Goal: Information Seeking & Learning: Learn about a topic

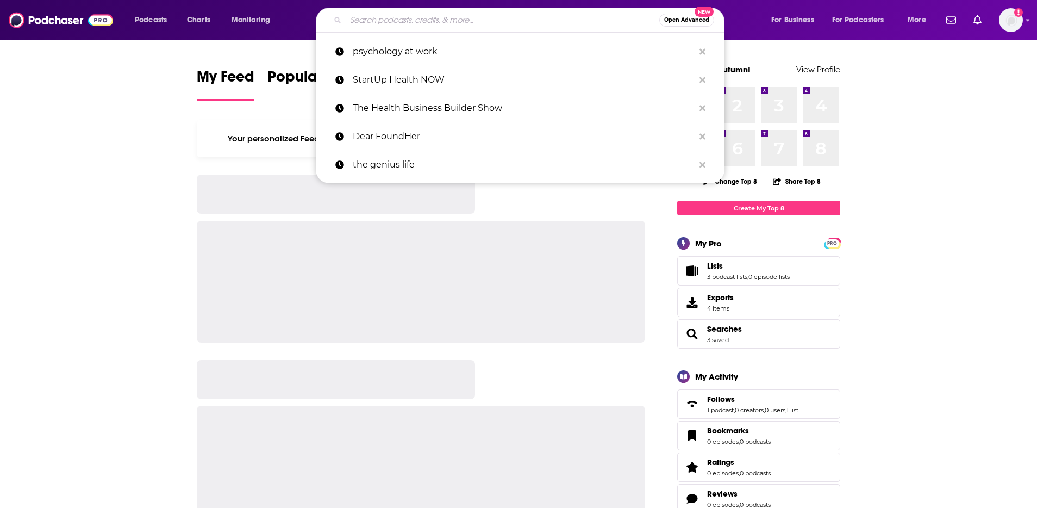
click at [494, 15] on input "Search podcasts, credits, & more..." at bounding box center [503, 19] width 314 height 17
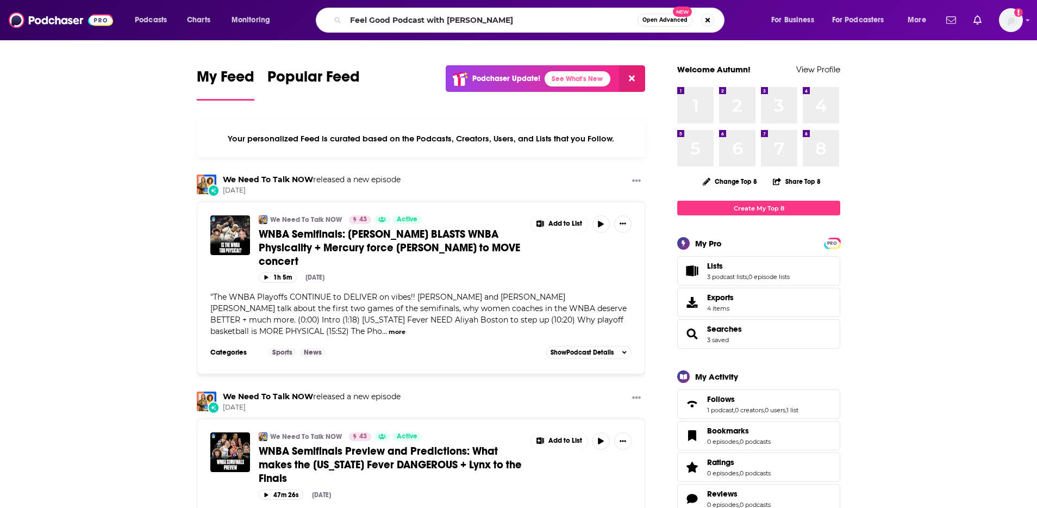
type input "Feel Good Podcast with [PERSON_NAME]"
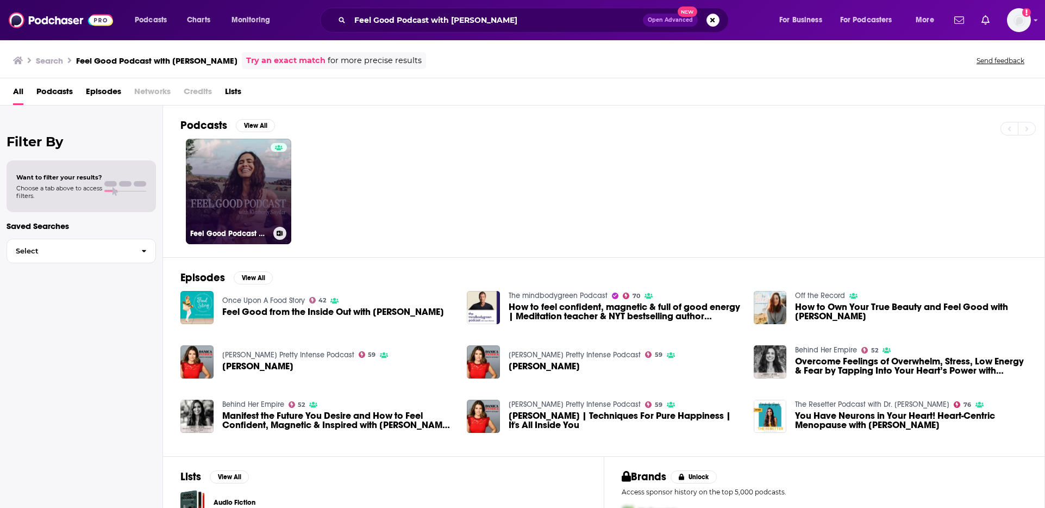
click at [240, 192] on link "Feel Good Podcast with [PERSON_NAME]" at bounding box center [238, 191] width 105 height 105
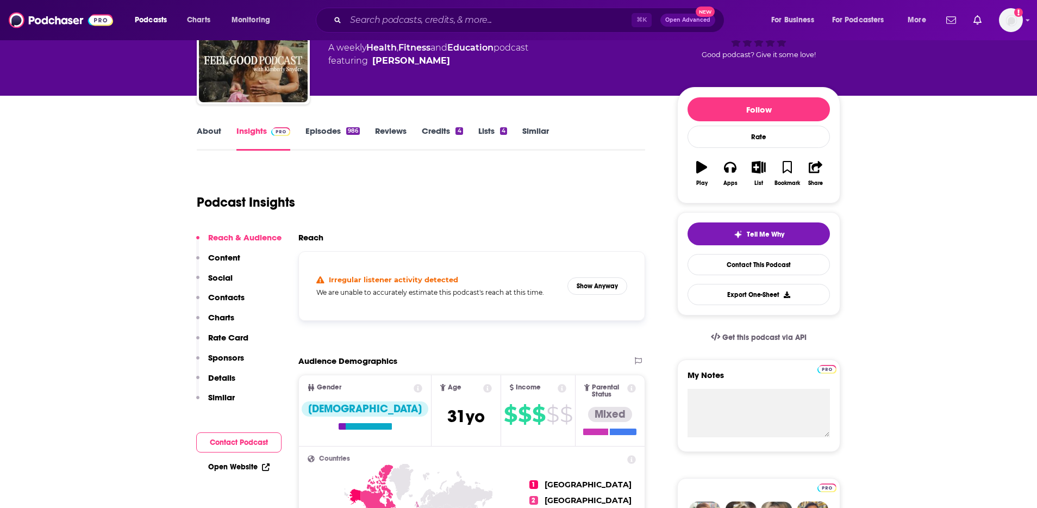
scroll to position [193, 0]
